Goal: Information Seeking & Learning: Check status

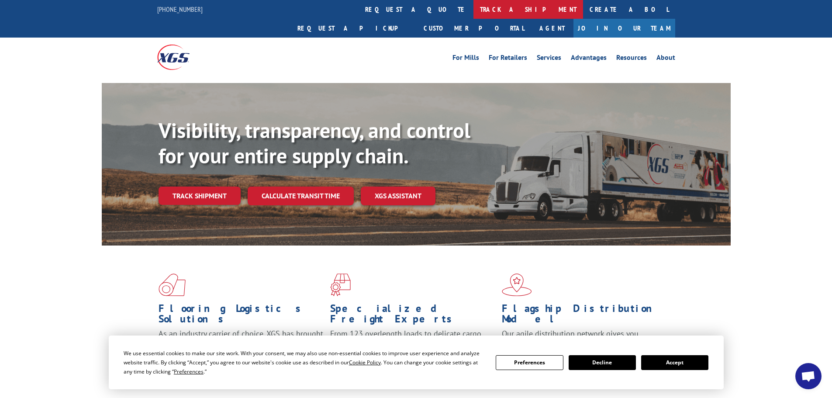
click at [473, 11] on link "track a shipment" at bounding box center [528, 9] width 110 height 19
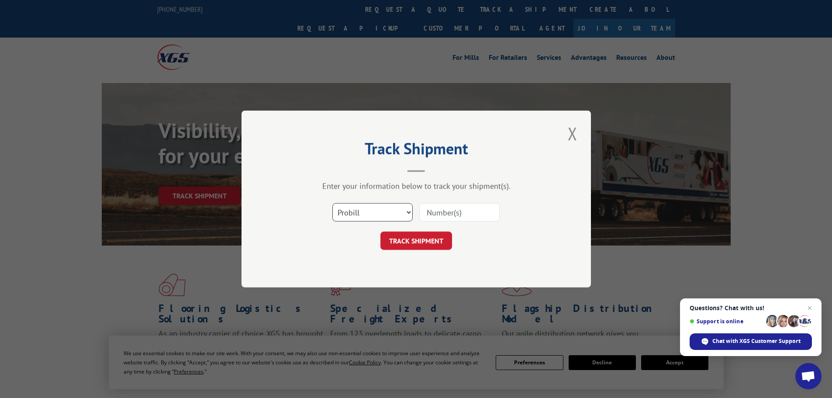
click at [391, 211] on select "Select category... Probill BOL PO" at bounding box center [372, 212] width 80 height 18
select select "bol"
click at [332, 203] on select "Select category... Probill BOL PO" at bounding box center [372, 212] width 80 height 18
click at [439, 212] on input at bounding box center [459, 212] width 80 height 18
paste input "5957936"
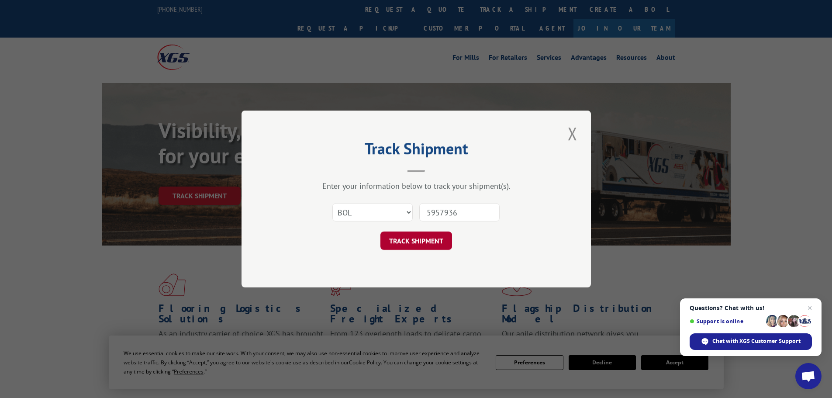
type input "5957936"
click at [422, 238] on button "TRACK SHIPMENT" at bounding box center [416, 240] width 72 height 18
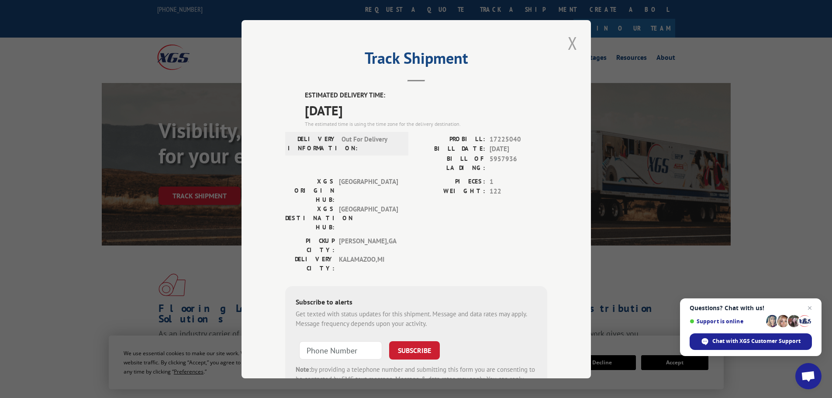
click at [567, 42] on button "Close modal" at bounding box center [572, 43] width 15 height 24
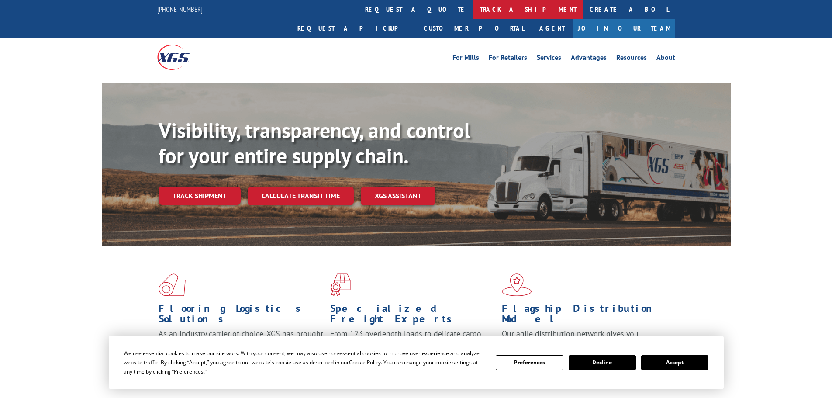
drag, startPoint x: 398, startPoint y: 6, endPoint x: 398, endPoint y: 11, distance: 5.3
click at [473, 7] on link "track a shipment" at bounding box center [528, 9] width 110 height 19
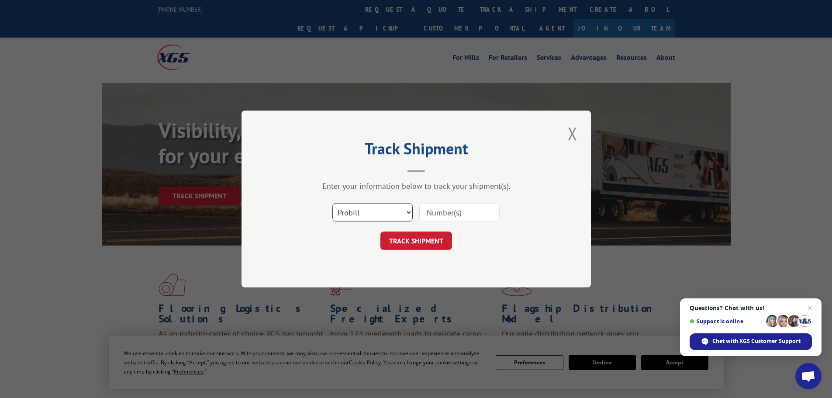
click at [401, 210] on select "Select category... Probill BOL PO" at bounding box center [372, 212] width 80 height 18
select select "bol"
click at [332, 203] on select "Select category... Probill BOL PO" at bounding box center [372, 212] width 80 height 18
click at [440, 207] on input at bounding box center [459, 212] width 80 height 18
paste input "423635"
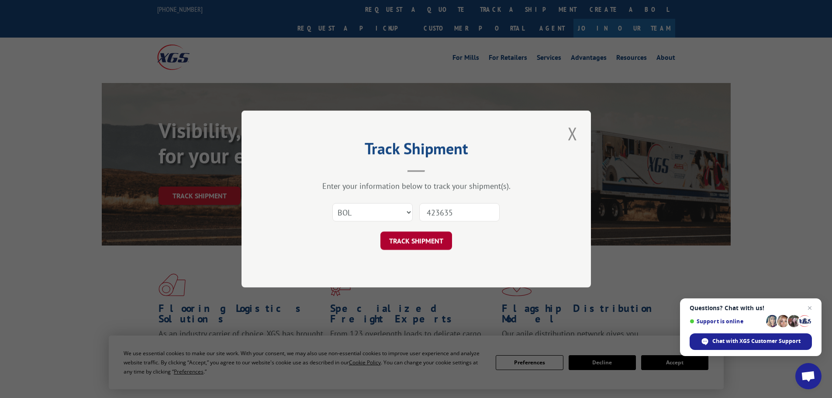
type input "423635"
click at [418, 242] on button "TRACK SHIPMENT" at bounding box center [416, 240] width 72 height 18
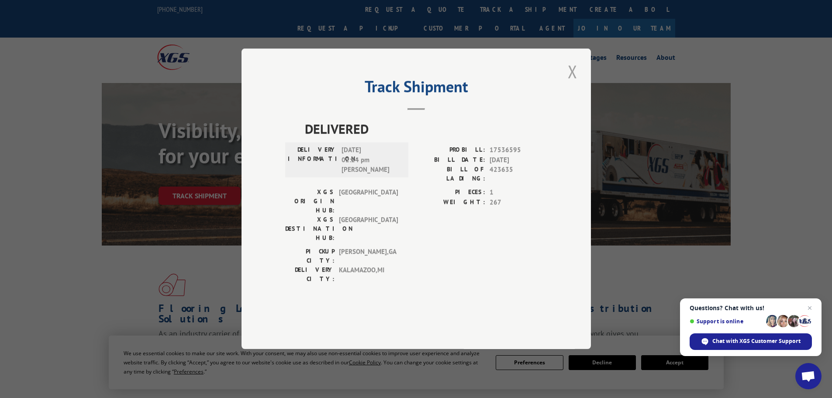
click at [574, 83] on button "Close modal" at bounding box center [572, 71] width 15 height 24
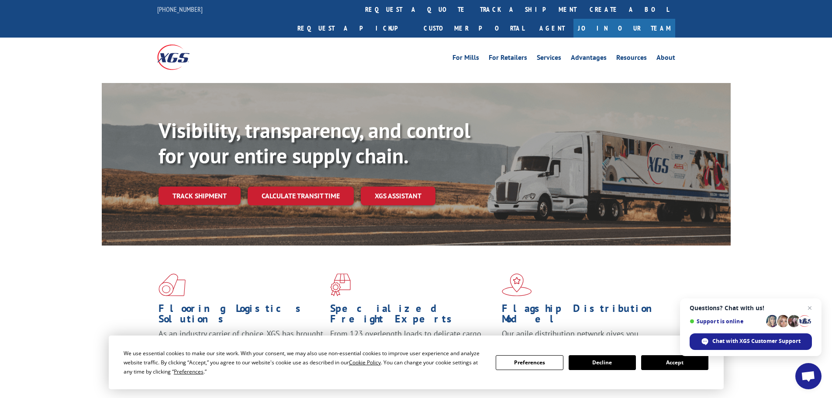
click at [473, 9] on link "track a shipment" at bounding box center [528, 9] width 110 height 19
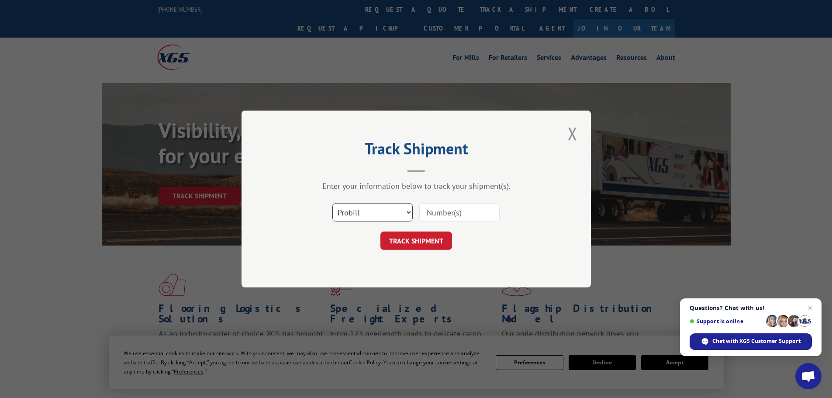
click at [385, 212] on select "Select category... Probill BOL PO" at bounding box center [372, 212] width 80 height 18
select select "bol"
click at [332, 203] on select "Select category... Probill BOL PO" at bounding box center [372, 212] width 80 height 18
click at [441, 216] on input at bounding box center [459, 212] width 80 height 18
paste input "423635"
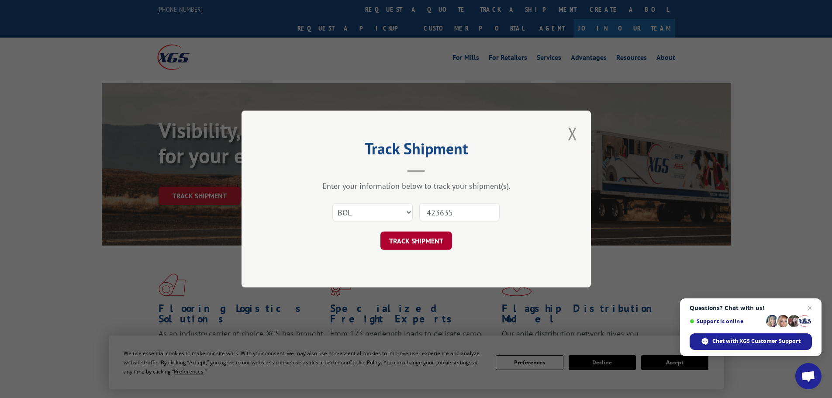
type input "423635"
click at [428, 244] on button "TRACK SHIPMENT" at bounding box center [416, 240] width 72 height 18
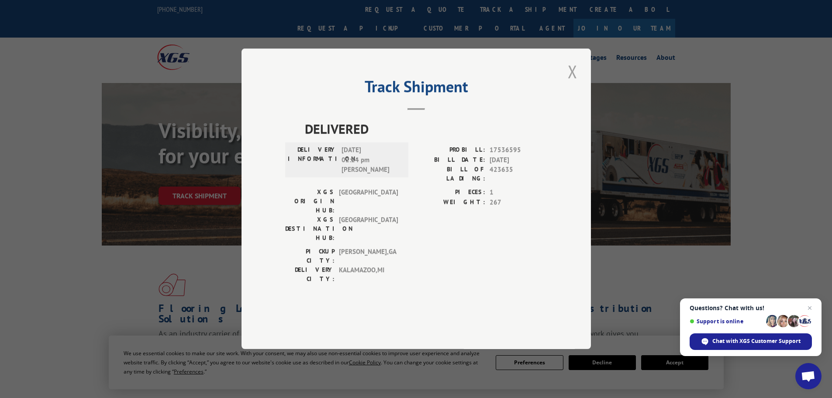
click at [573, 83] on button "Close modal" at bounding box center [572, 71] width 15 height 24
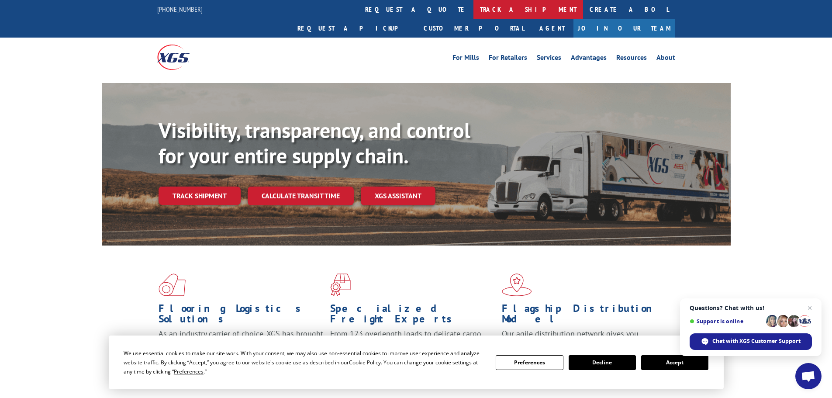
click at [473, 7] on link "track a shipment" at bounding box center [528, 9] width 110 height 19
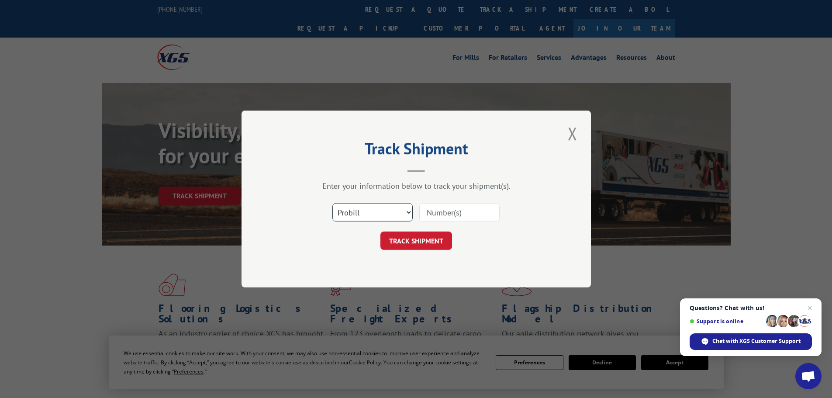
click at [399, 217] on select "Select category... Probill BOL PO" at bounding box center [372, 212] width 80 height 18
select select "bol"
click at [332, 203] on select "Select category... Probill BOL PO" at bounding box center [372, 212] width 80 height 18
click at [435, 213] on input at bounding box center [459, 212] width 80 height 18
paste input "4905725"
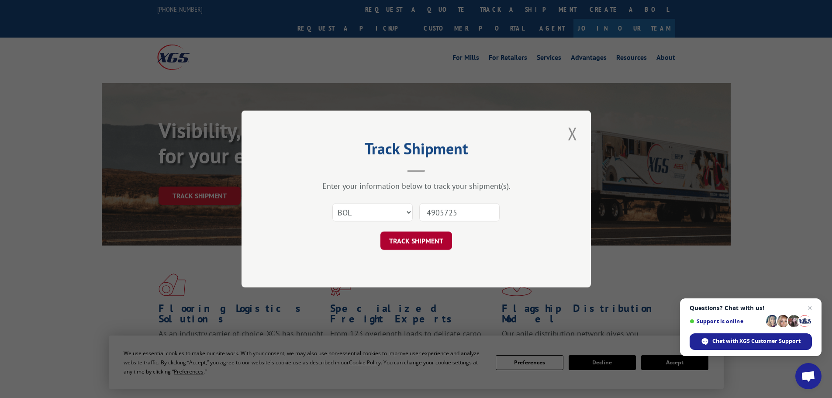
type input "4905725"
click at [434, 240] on button "TRACK SHIPMENT" at bounding box center [416, 240] width 72 height 18
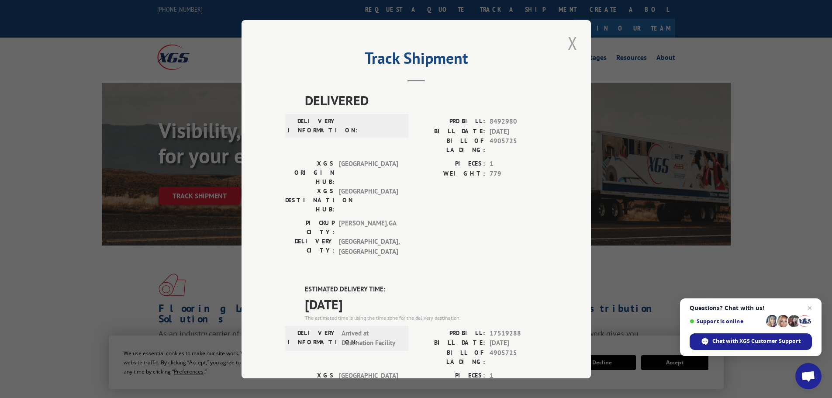
click at [568, 37] on button "Close modal" at bounding box center [572, 43] width 15 height 24
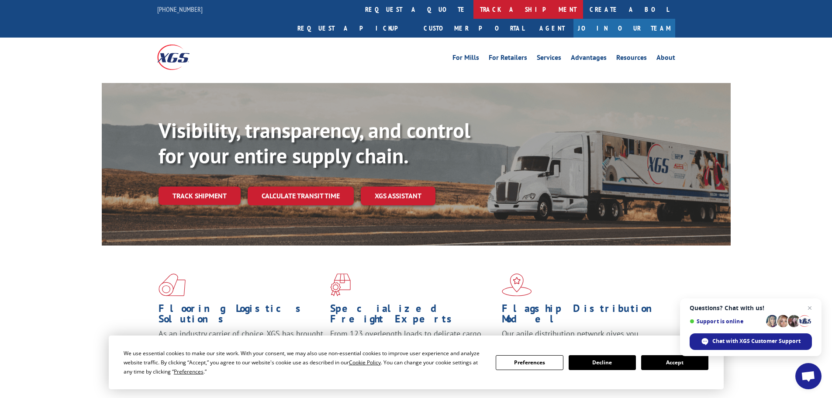
click at [473, 10] on link "track a shipment" at bounding box center [528, 9] width 110 height 19
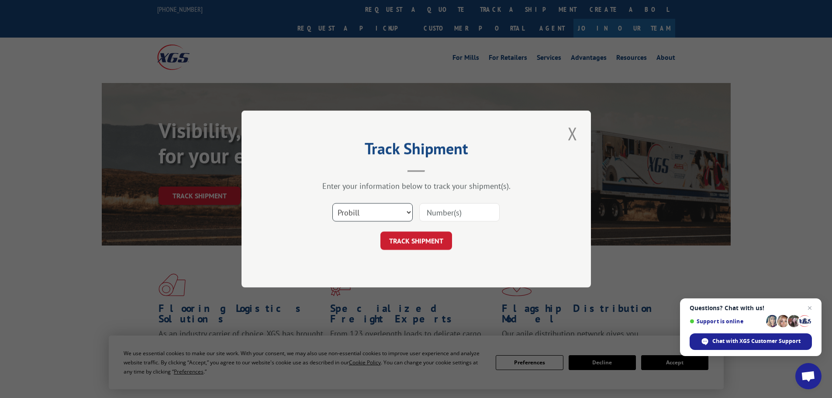
click at [395, 209] on select "Select category... Probill BOL PO" at bounding box center [372, 212] width 80 height 18
select select "bol"
click at [332, 203] on select "Select category... Probill BOL PO" at bounding box center [372, 212] width 80 height 18
click at [425, 214] on input at bounding box center [459, 212] width 80 height 18
paste input "425312"
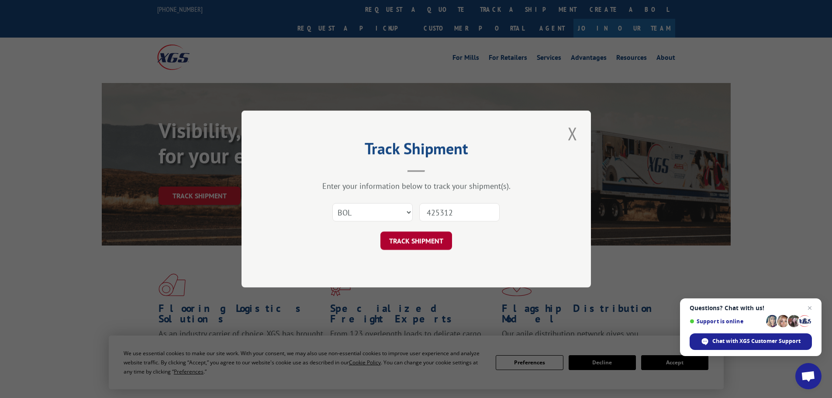
type input "425312"
click at [435, 242] on button "TRACK SHIPMENT" at bounding box center [416, 240] width 72 height 18
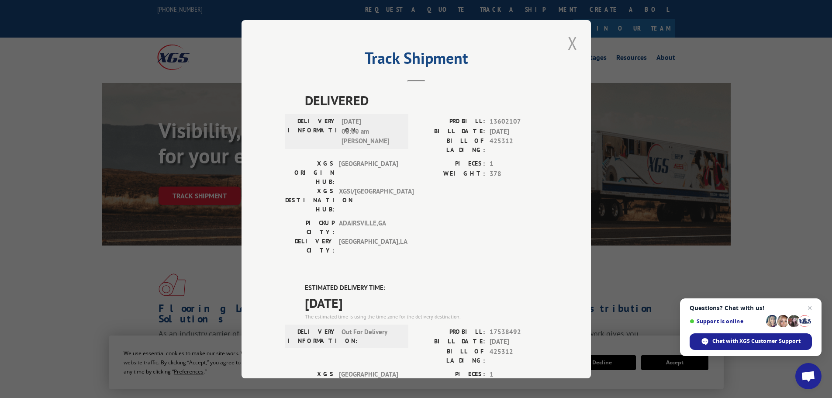
click at [568, 41] on button "Close modal" at bounding box center [572, 43] width 15 height 24
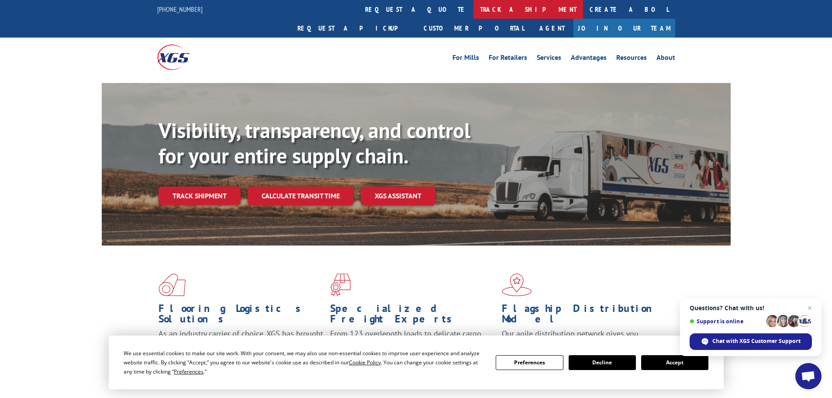
click at [473, 9] on link "track a shipment" at bounding box center [528, 9] width 110 height 19
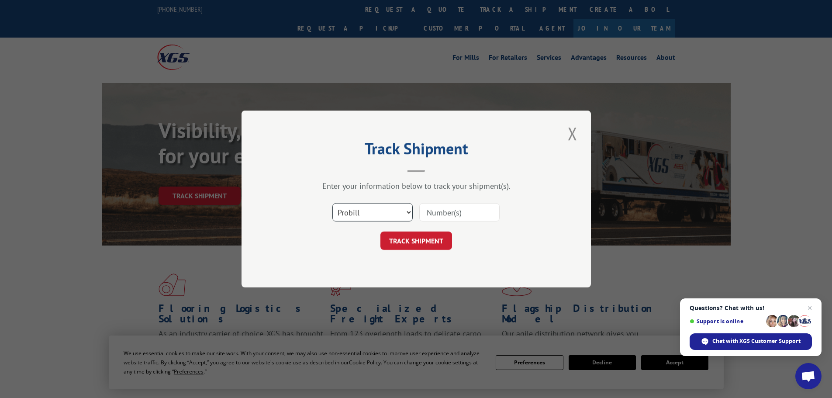
click at [381, 213] on select "Select category... Probill BOL PO" at bounding box center [372, 212] width 80 height 18
select select "bol"
click at [332, 203] on select "Select category... Probill BOL PO" at bounding box center [372, 212] width 80 height 18
click at [438, 207] on input at bounding box center [459, 212] width 80 height 18
paste input "5957936"
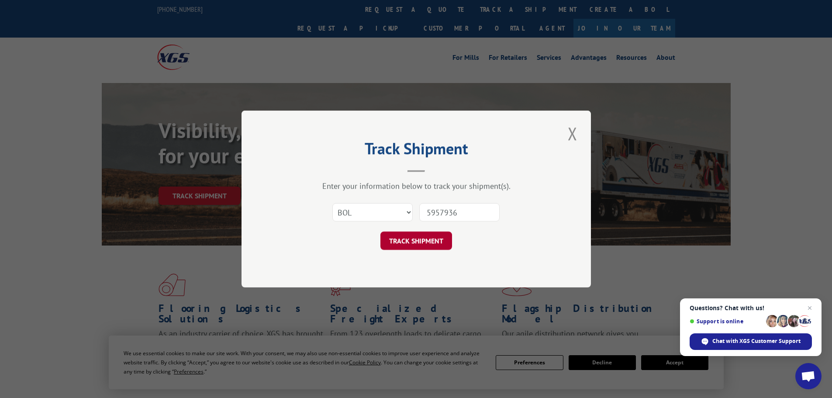
type input "5957936"
click at [425, 240] on button "TRACK SHIPMENT" at bounding box center [416, 240] width 72 height 18
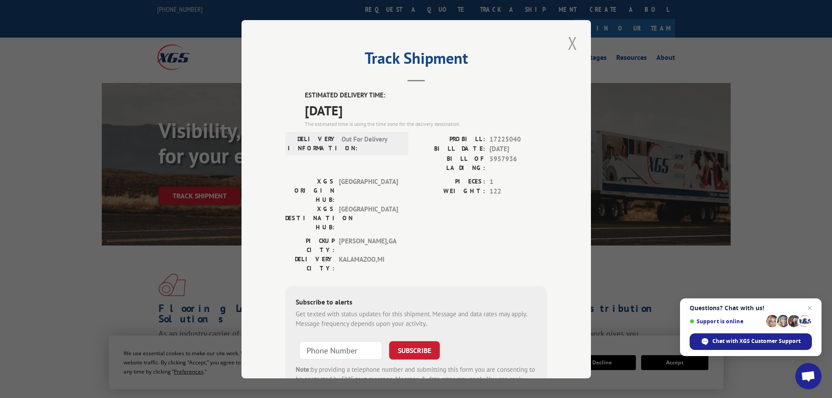
click at [572, 44] on button "Close modal" at bounding box center [572, 43] width 15 height 24
